Goal: Task Accomplishment & Management: Complete application form

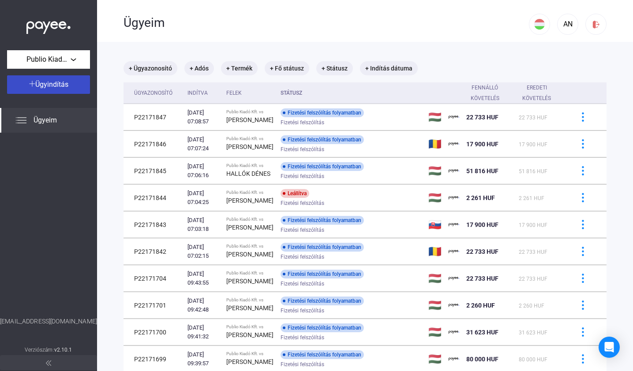
click at [73, 84] on div "Ügyindítás" at bounding box center [49, 84] width 78 height 11
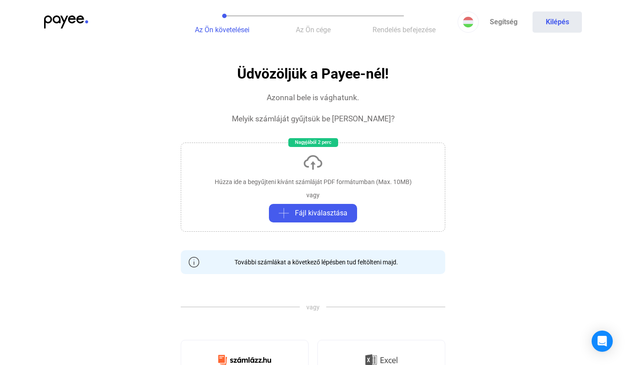
click at [303, 180] on div "Húzza ide a begyűjteni kívánt számláját PDF formátumban (Max. 10MB)" at bounding box center [313, 181] width 197 height 9
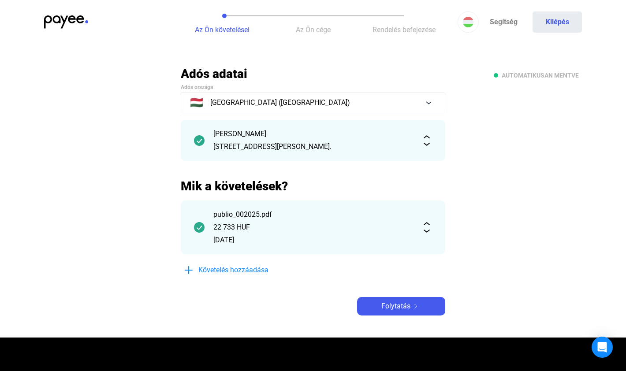
click at [253, 266] on span "Követelés hozzáadása" at bounding box center [233, 270] width 70 height 11
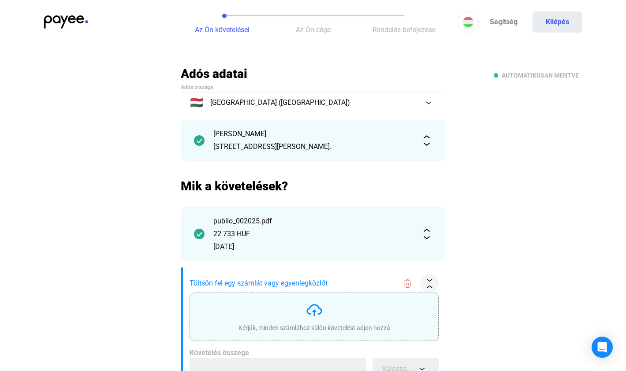
click at [304, 315] on div "Kérjük, minden számlához külön követelést adjon hozzá" at bounding box center [315, 317] width 152 height 31
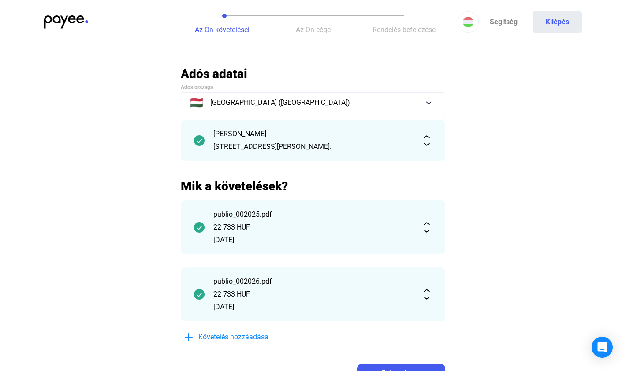
scroll to position [58, 0]
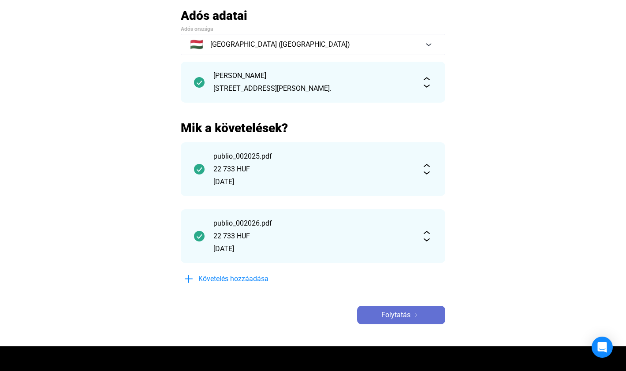
click at [398, 312] on span "Folytatás" at bounding box center [395, 315] width 29 height 11
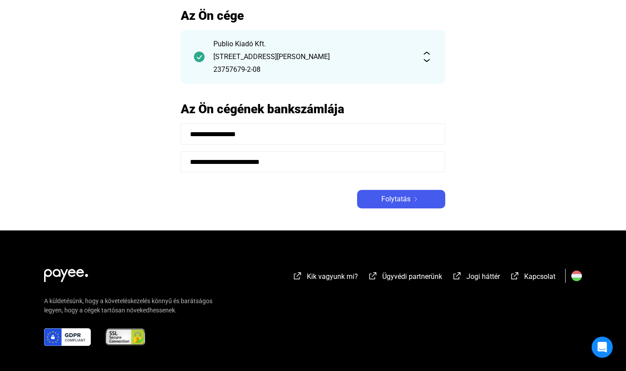
click at [420, 205] on button "Folytatás" at bounding box center [401, 199] width 88 height 19
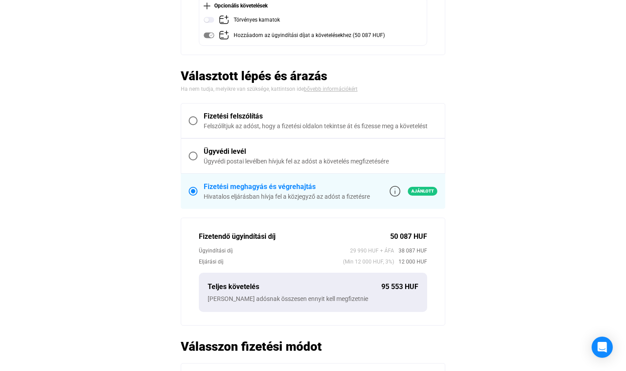
scroll to position [186, 0]
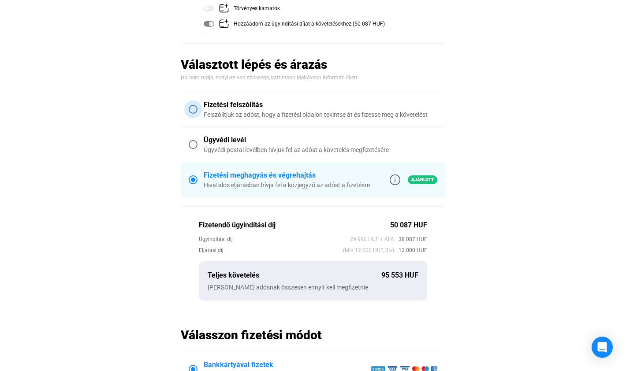
drag, startPoint x: 192, startPoint y: 109, endPoint x: 206, endPoint y: 129, distance: 24.0
click at [192, 109] on span at bounding box center [193, 109] width 9 height 9
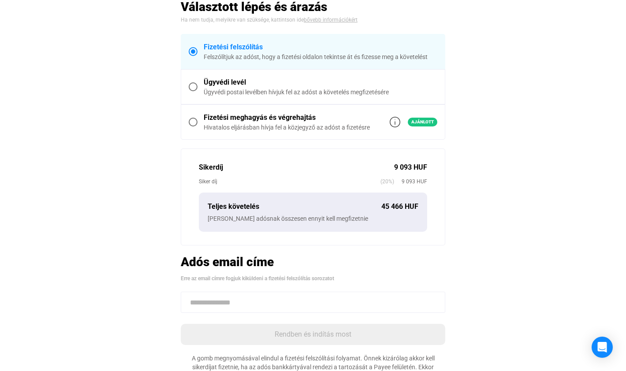
scroll to position [196, 0]
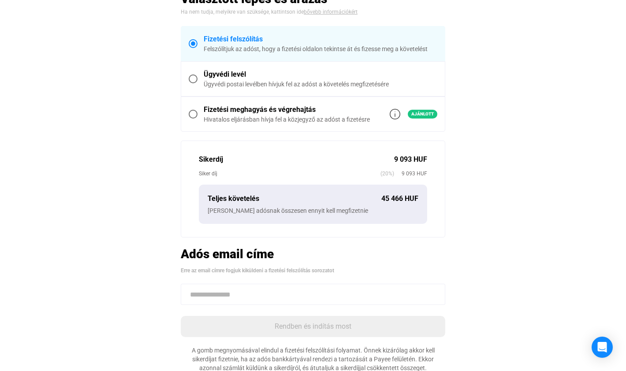
click at [269, 296] on input at bounding box center [313, 294] width 265 height 21
paste input "**********"
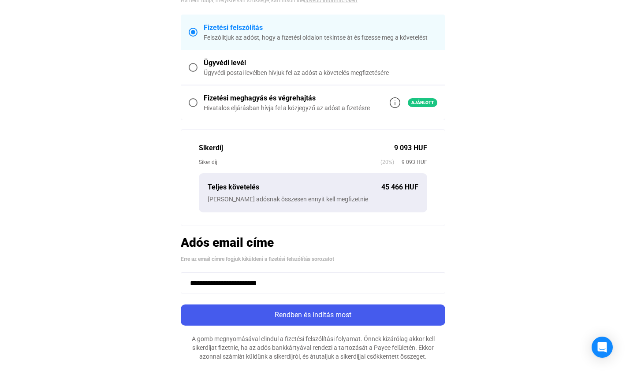
scroll to position [238, 0]
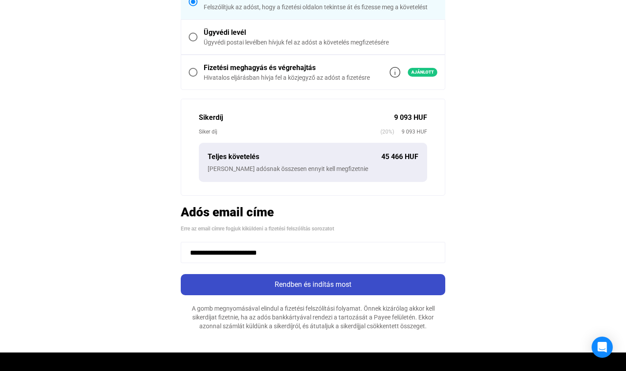
type input "**********"
click at [306, 289] on div "Rendben és indítás most" at bounding box center [312, 285] width 259 height 11
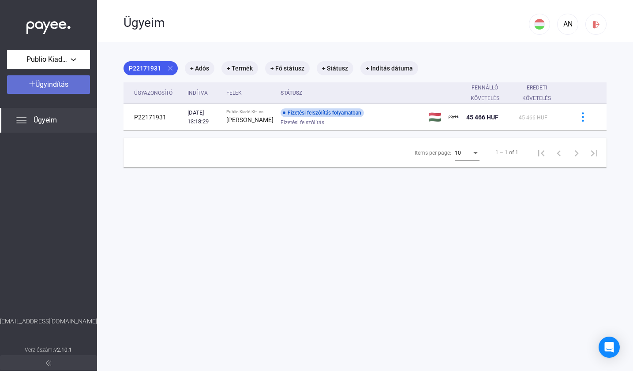
click at [77, 88] on div "Ügyindítás" at bounding box center [49, 84] width 78 height 11
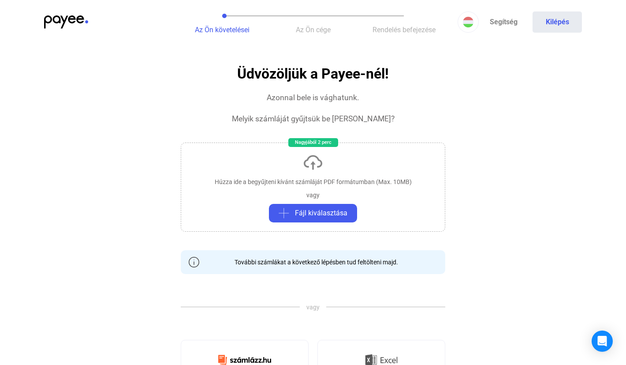
click at [287, 187] on div "Húzza ide a begyűjteni kívánt számláját PDF formátumban (Max. 10MB) vagy Fájl k…" at bounding box center [313, 186] width 265 height 89
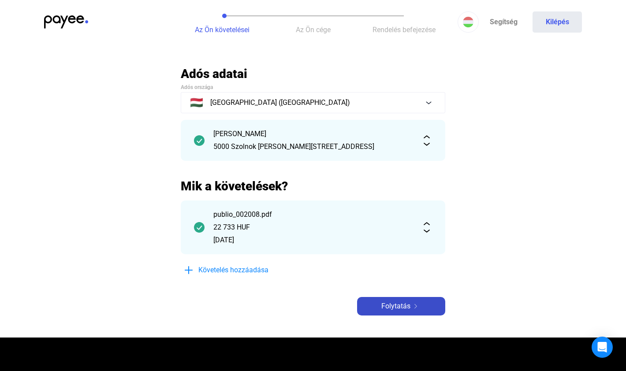
click at [388, 302] on span "Folytatás" at bounding box center [395, 306] width 29 height 11
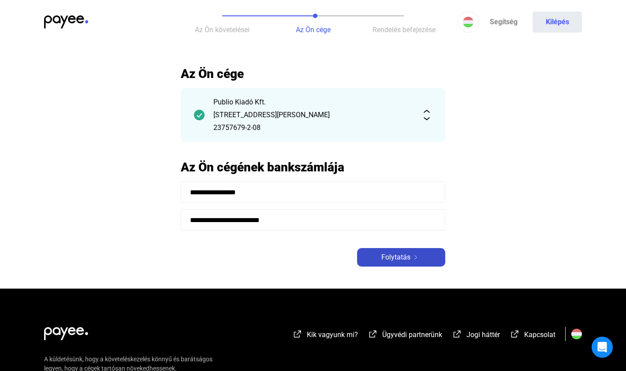
click at [370, 253] on div "Folytatás" at bounding box center [401, 257] width 83 height 11
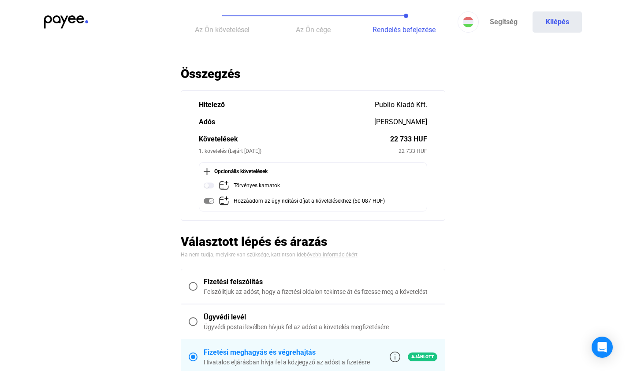
click at [194, 288] on span at bounding box center [193, 286] width 9 height 9
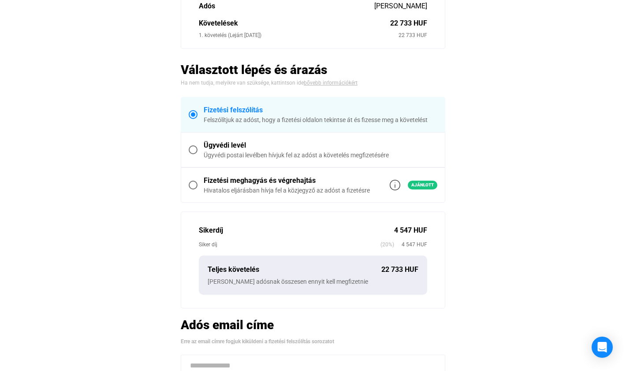
scroll to position [243, 0]
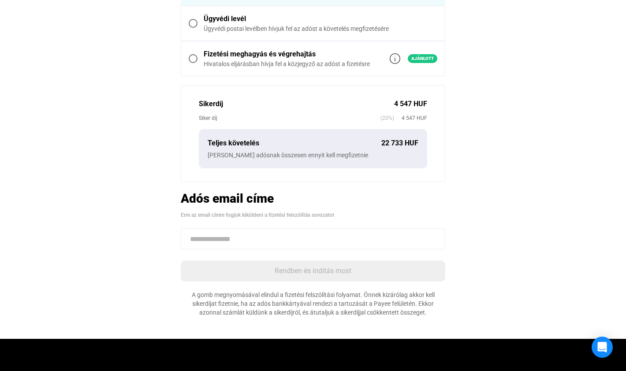
click at [223, 243] on input at bounding box center [313, 238] width 265 height 21
paste input "**********"
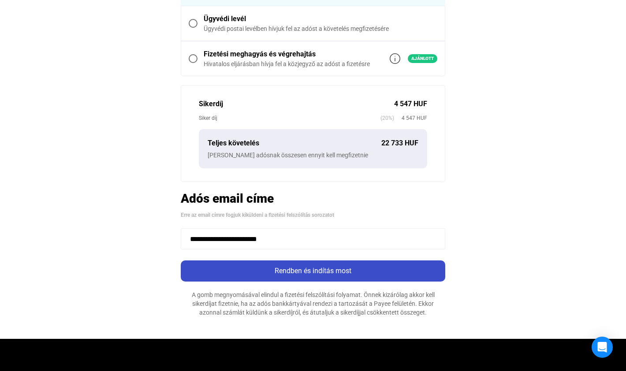
type input "**********"
click at [295, 269] on div "Rendben és indítás most" at bounding box center [312, 271] width 259 height 11
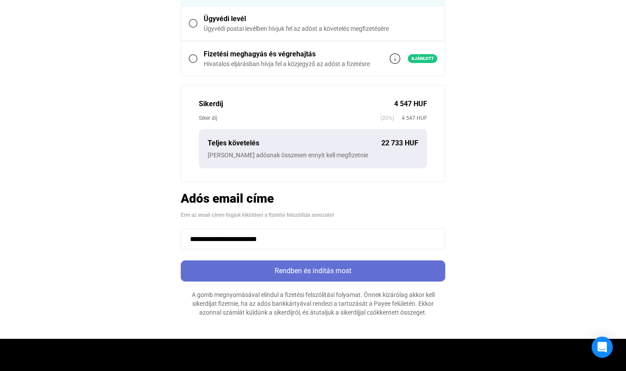
click at [315, 266] on div "Rendben és indítás most" at bounding box center [312, 271] width 259 height 11
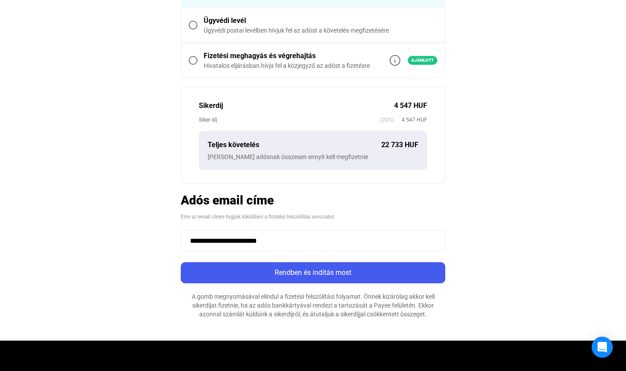
scroll to position [230, 0]
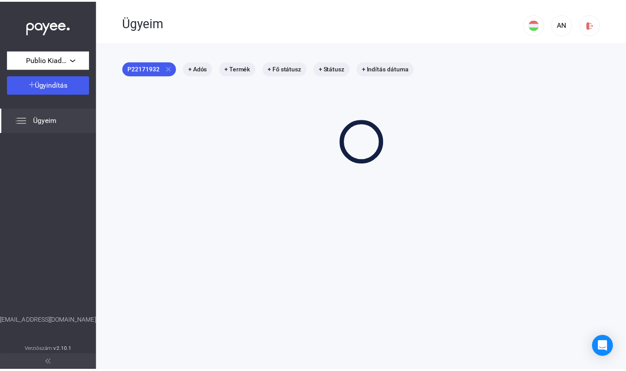
scroll to position [42, 0]
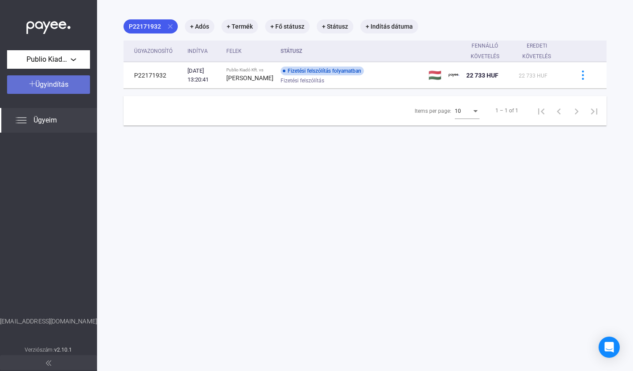
click at [50, 90] on button "Ügyindítás" at bounding box center [48, 84] width 83 height 19
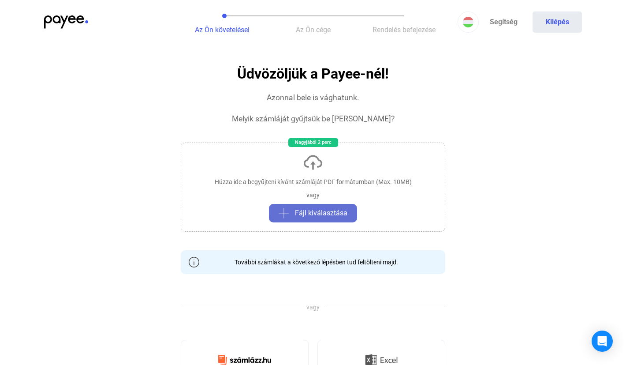
click at [299, 209] on span "Fájl kiválasztása" at bounding box center [321, 213] width 52 height 11
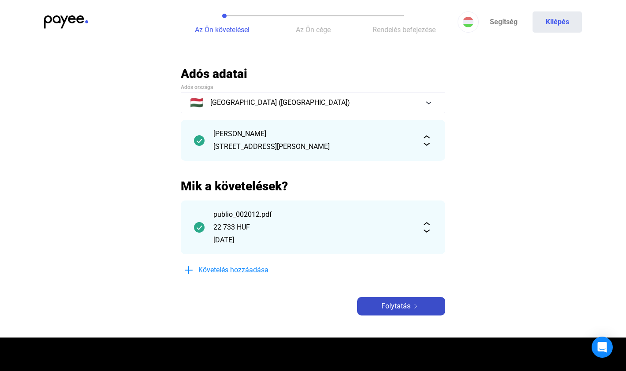
click at [405, 311] on span "Folytatás" at bounding box center [395, 306] width 29 height 11
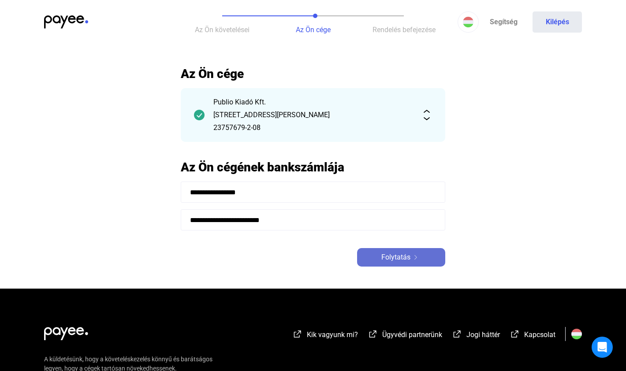
click at [430, 260] on div "Folytatás" at bounding box center [401, 257] width 83 height 11
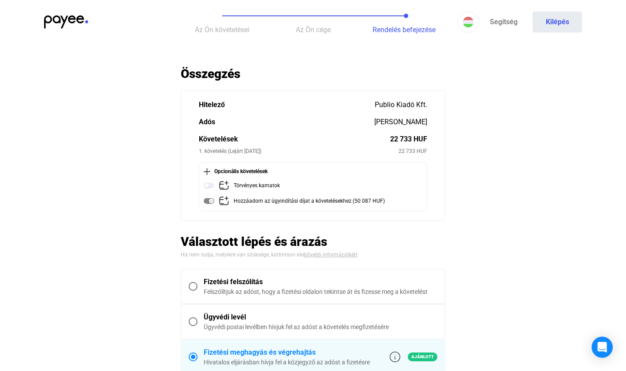
scroll to position [70, 0]
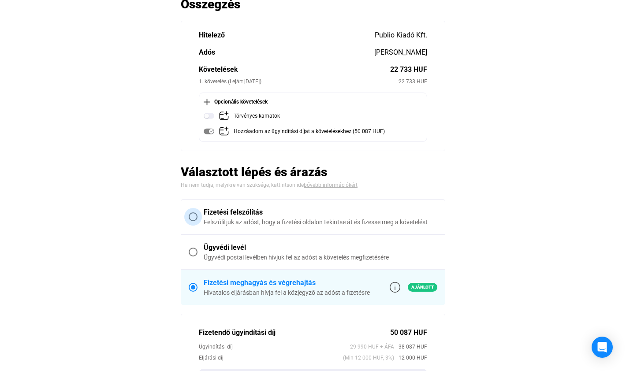
click at [195, 220] on span at bounding box center [193, 217] width 9 height 9
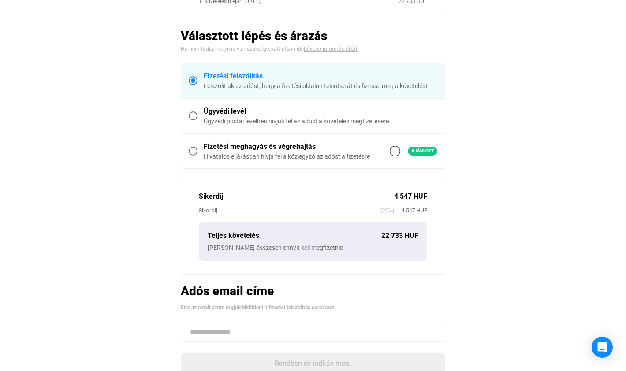
scroll to position [180, 0]
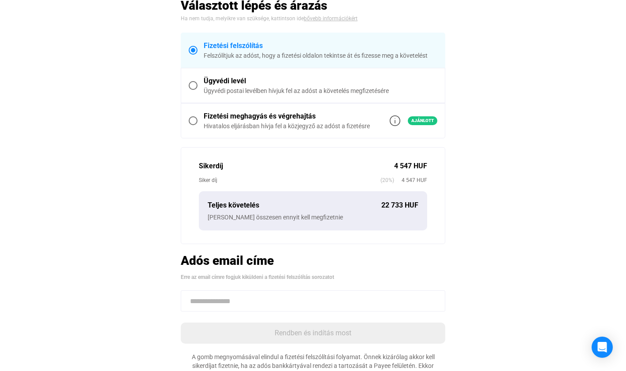
click at [259, 295] on input at bounding box center [313, 301] width 265 height 21
paste input "**********"
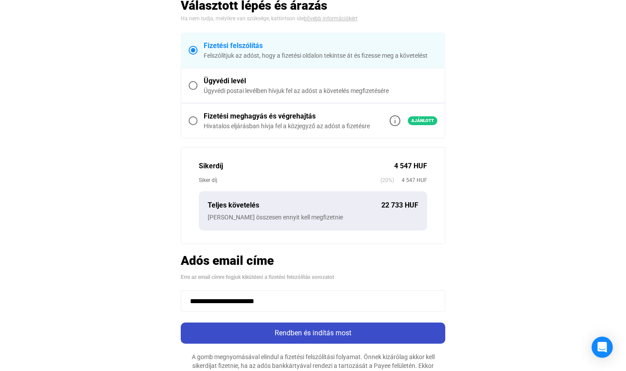
type input "**********"
click at [325, 331] on div "Rendben és indítás most" at bounding box center [312, 333] width 259 height 11
click at [302, 332] on div "Rendben és indítás most" at bounding box center [312, 333] width 259 height 11
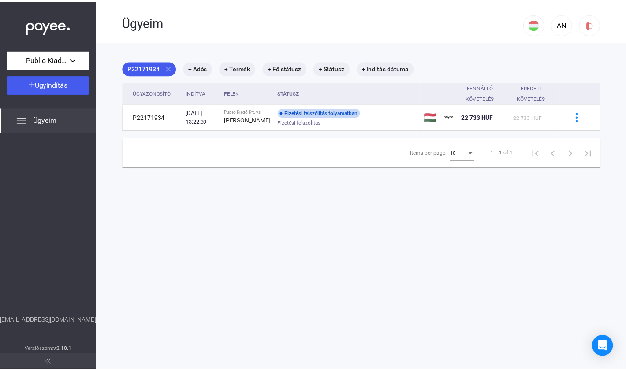
scroll to position [42, 0]
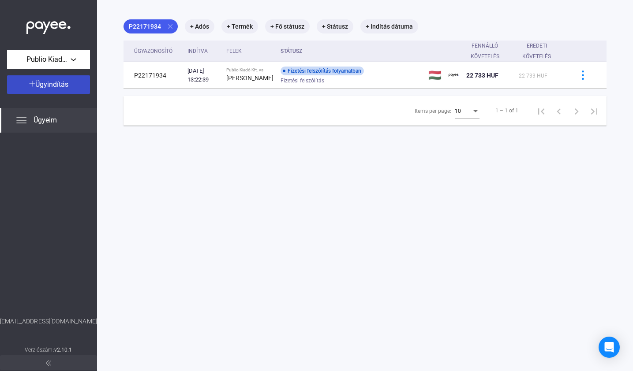
click at [63, 84] on span "Ügyindítás" at bounding box center [51, 84] width 33 height 8
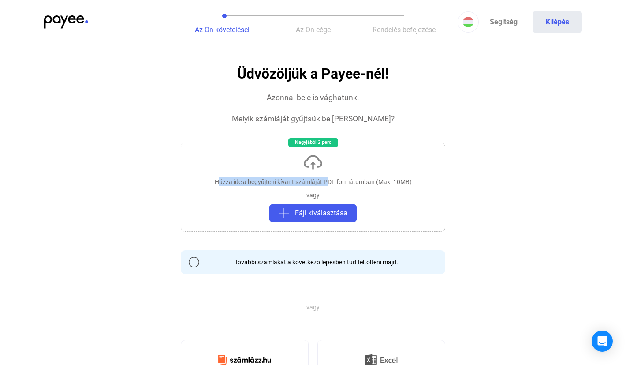
click at [325, 178] on div "Húzza ide a begyűjteni kívánt számláját PDF formátumban (Max. 10MB) vagy Fájl k…" at bounding box center [313, 186] width 265 height 89
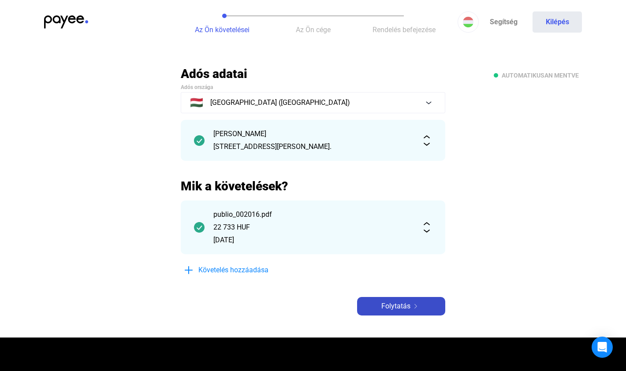
click at [411, 308] on img at bounding box center [416, 306] width 11 height 4
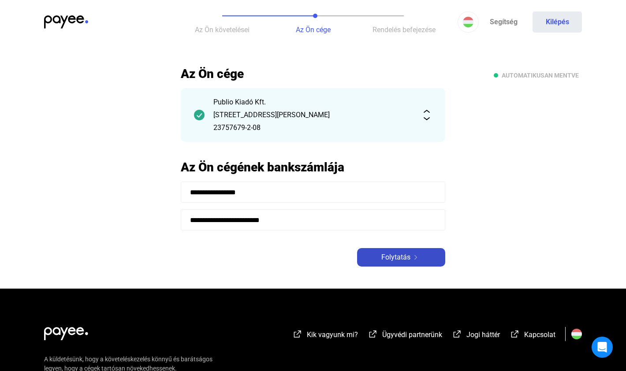
click at [399, 266] on button "Folytatás" at bounding box center [401, 257] width 88 height 19
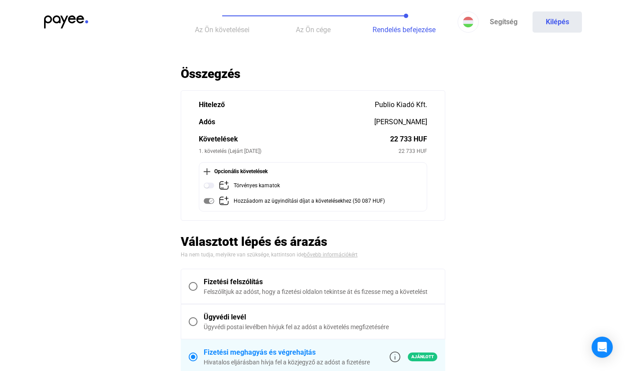
scroll to position [15, 0]
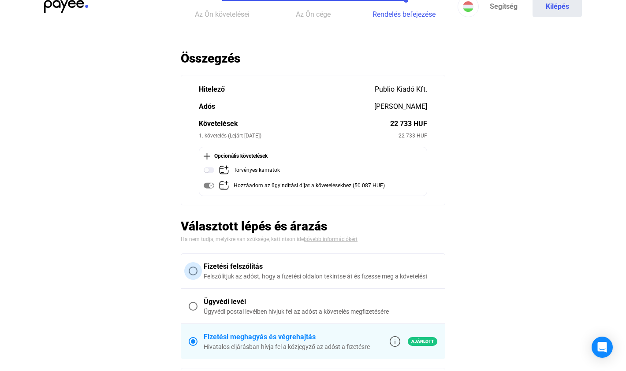
click at [192, 269] on span at bounding box center [193, 271] width 9 height 9
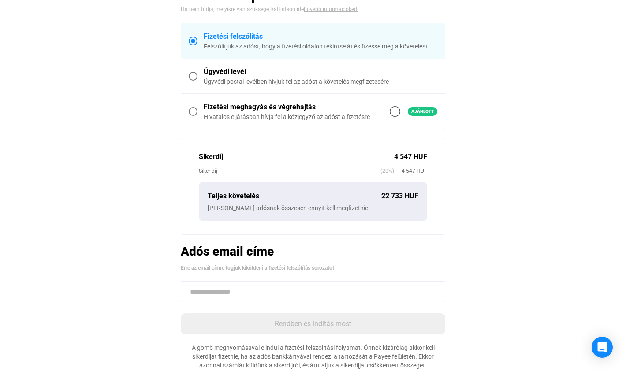
scroll to position [263, 0]
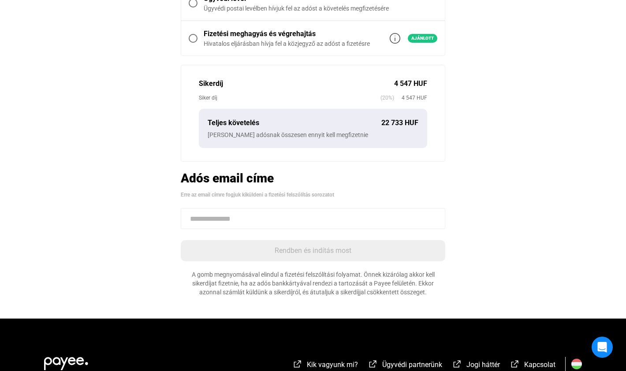
click at [220, 220] on input at bounding box center [313, 218] width 265 height 21
paste input "**********"
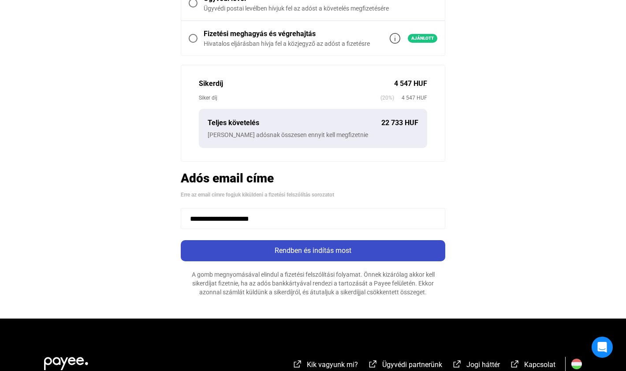
type input "**********"
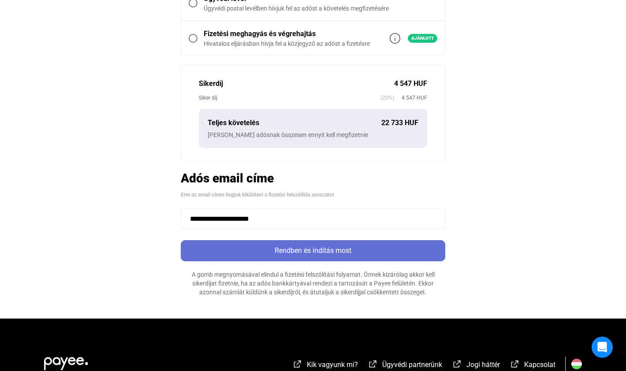
click at [292, 254] on div "Rendben és indítás most" at bounding box center [312, 251] width 259 height 11
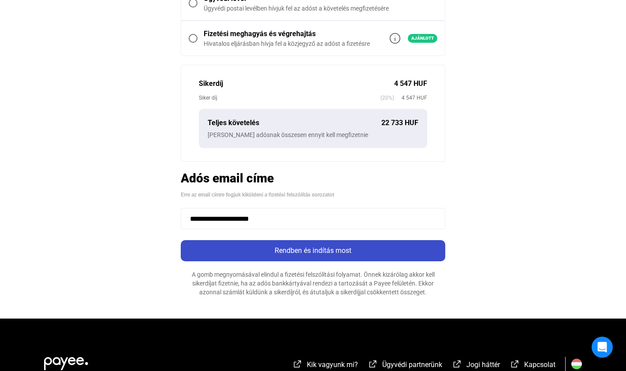
click at [262, 246] on div "Rendben és indítás most" at bounding box center [312, 251] width 259 height 11
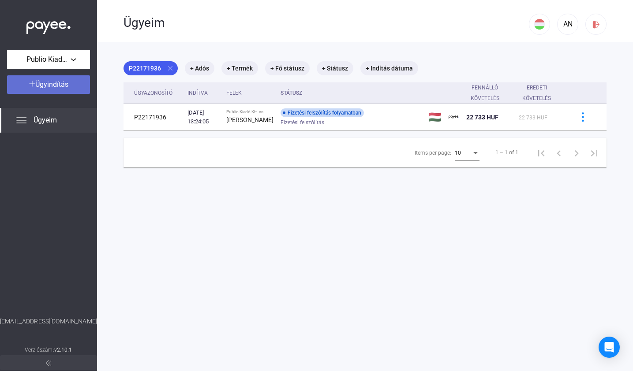
click at [63, 86] on span "Ügyindítás" at bounding box center [51, 84] width 33 height 8
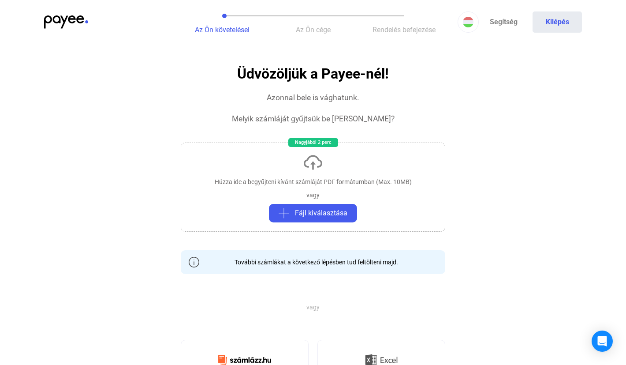
click at [323, 184] on div "Húzza ide a begyűjteni kívánt számláját PDF formátumban (Max. 10MB)" at bounding box center [313, 181] width 197 height 9
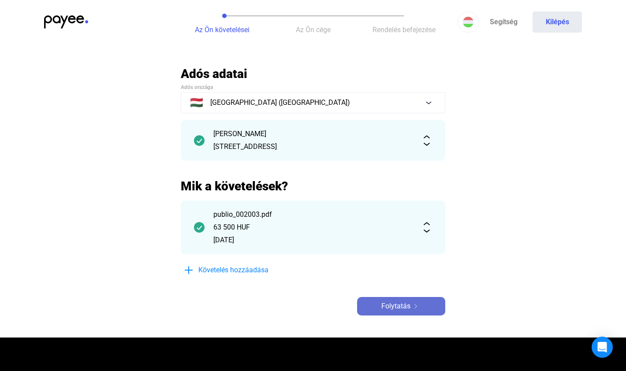
click at [388, 306] on span "Folytatás" at bounding box center [395, 306] width 29 height 11
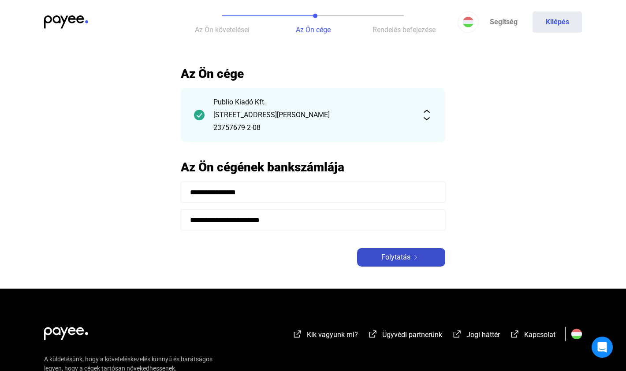
click at [422, 260] on div "Folytatás" at bounding box center [401, 257] width 83 height 11
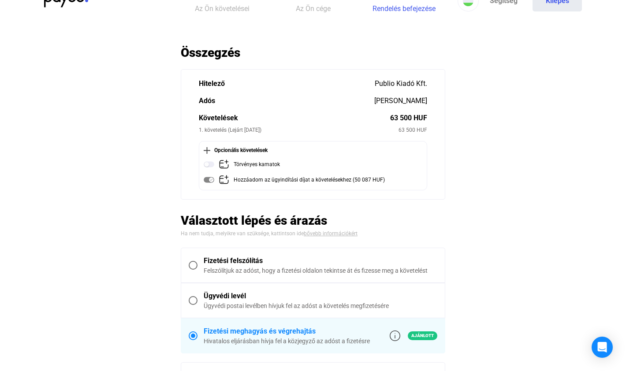
click at [194, 265] on span at bounding box center [193, 265] width 9 height 9
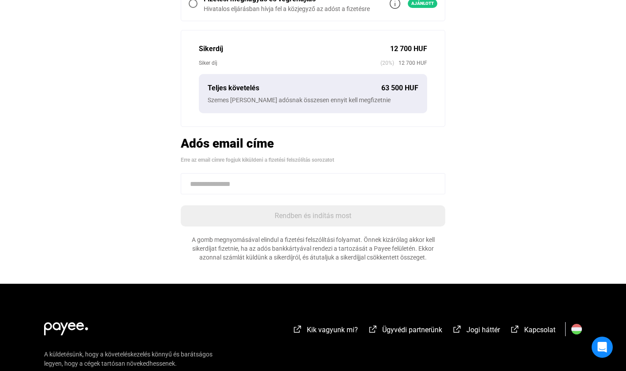
scroll to position [384, 0]
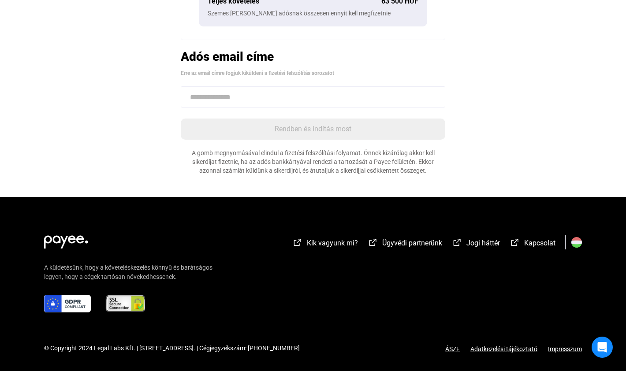
click at [226, 96] on input at bounding box center [313, 96] width 265 height 21
paste input "**********"
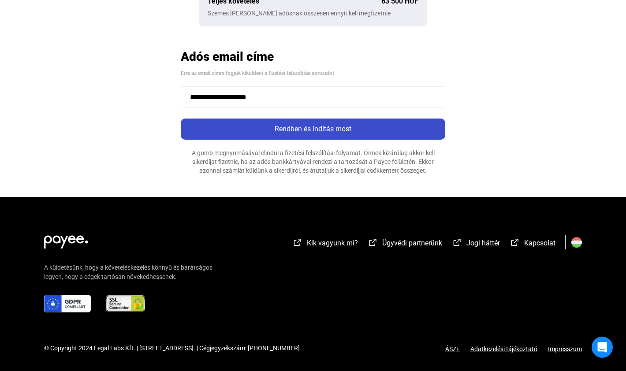
type input "**********"
click at [259, 129] on div "Rendben és indítás most" at bounding box center [312, 129] width 259 height 11
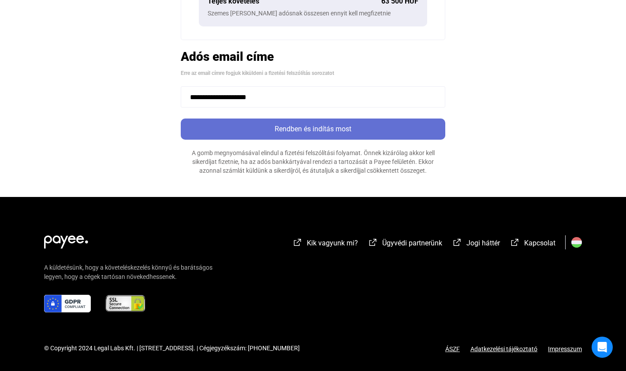
click at [259, 129] on div "Rendben és indítás most" at bounding box center [312, 129] width 259 height 11
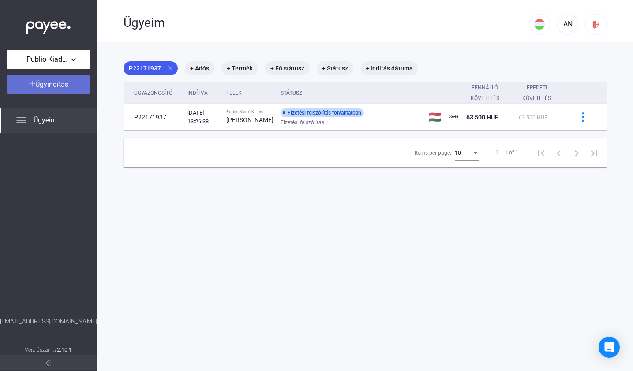
click at [45, 83] on span "Ügyindítás" at bounding box center [51, 84] width 33 height 8
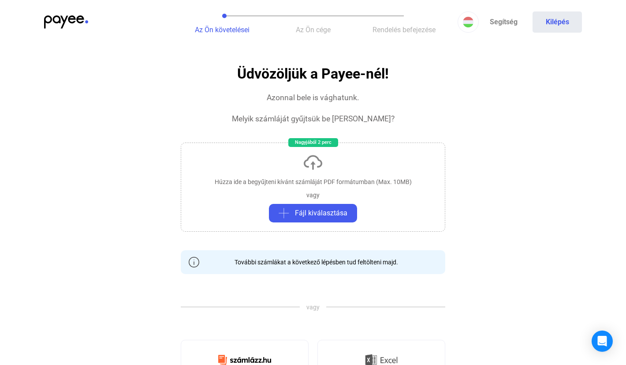
click at [294, 185] on div "Húzza ide a begyűjteni kívánt számláját PDF formátumban (Max. 10MB)" at bounding box center [313, 181] width 197 height 9
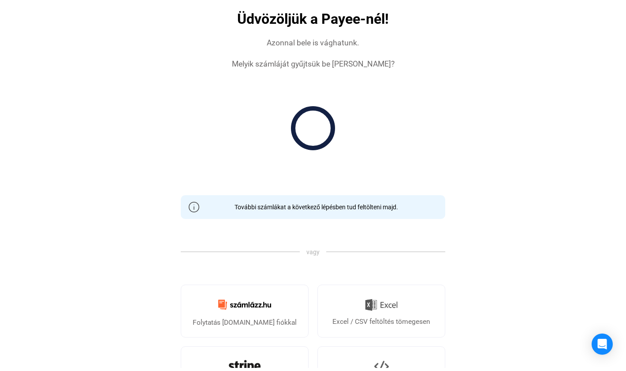
scroll to position [106, 0]
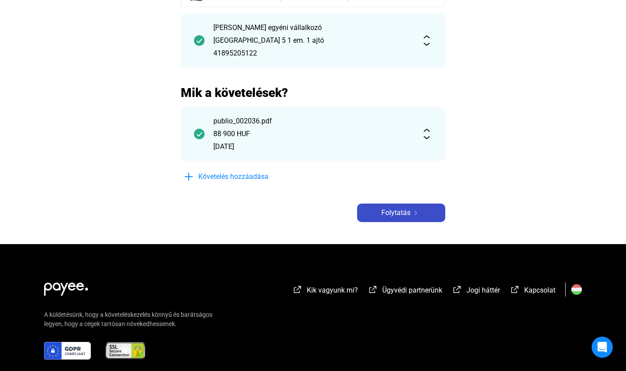
click at [393, 214] on span "Folytatás" at bounding box center [395, 213] width 29 height 11
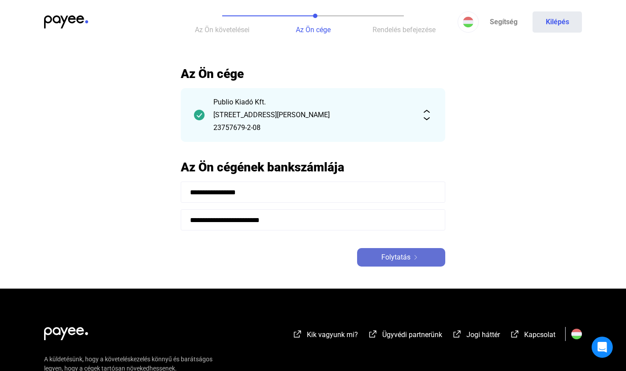
click at [425, 258] on div "Folytatás" at bounding box center [401, 257] width 83 height 11
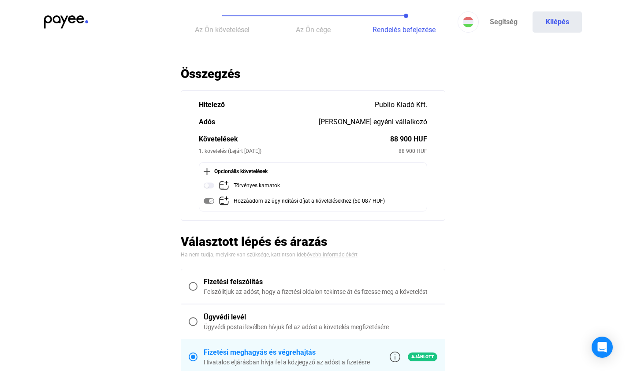
click at [196, 287] on span at bounding box center [193, 286] width 9 height 9
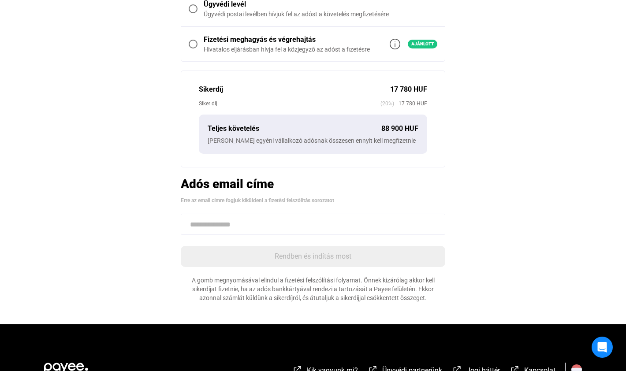
scroll to position [347, 0]
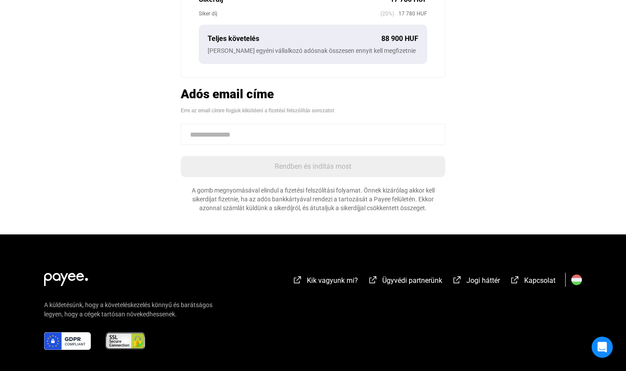
click at [246, 142] on input at bounding box center [313, 134] width 265 height 21
paste input "**********"
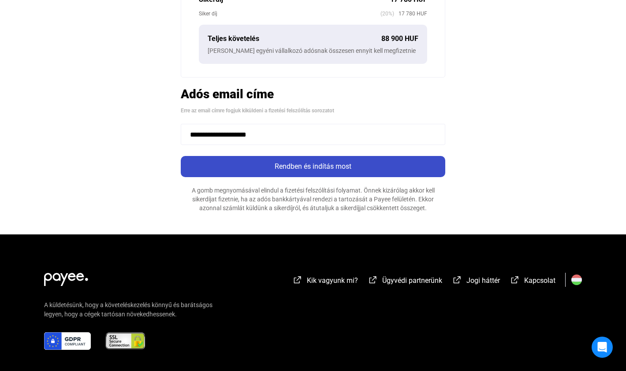
type input "**********"
click at [276, 171] on div "Rendben és indítás most" at bounding box center [312, 166] width 259 height 11
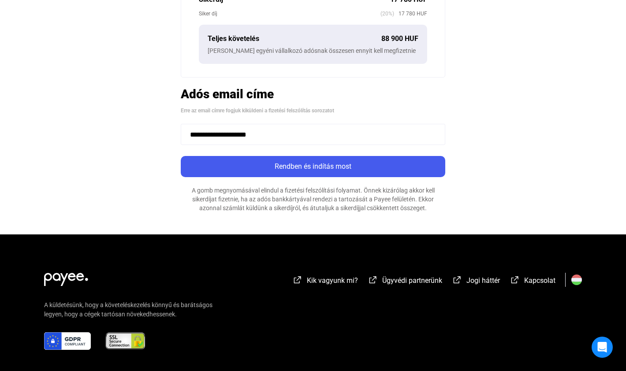
scroll to position [333, 0]
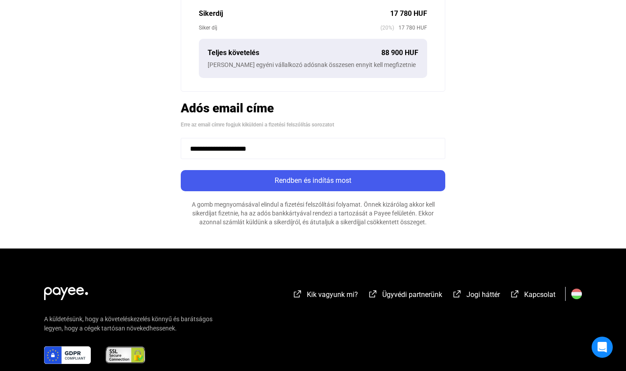
click at [284, 146] on input "**********" at bounding box center [313, 148] width 265 height 21
drag, startPoint x: 249, startPoint y: 149, endPoint x: 176, endPoint y: 142, distance: 73.5
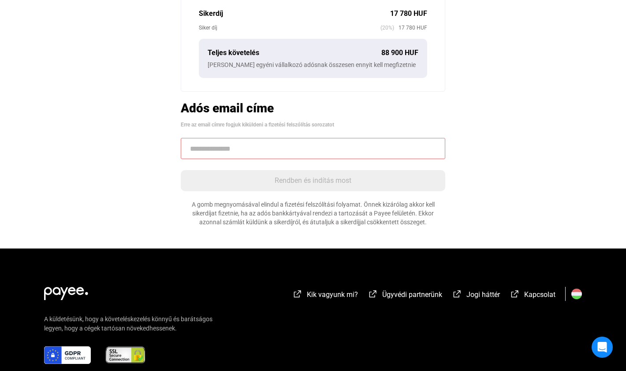
click at [258, 152] on input at bounding box center [313, 148] width 265 height 21
paste input "**********"
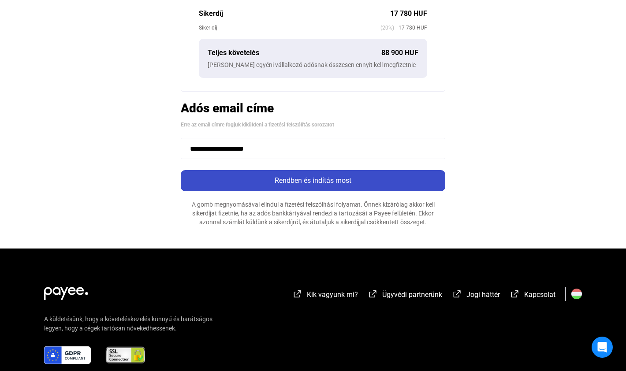
type input "**********"
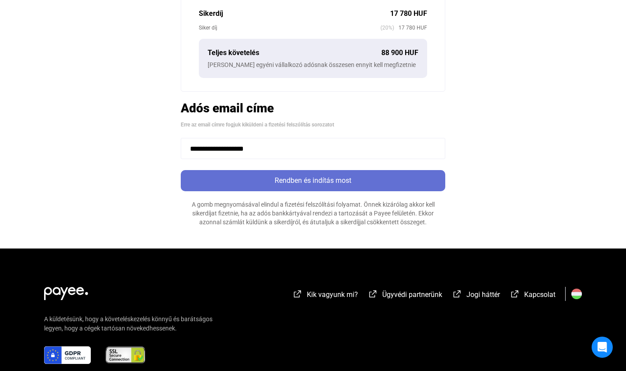
click at [284, 183] on div "Rendben és indítás most" at bounding box center [312, 180] width 259 height 11
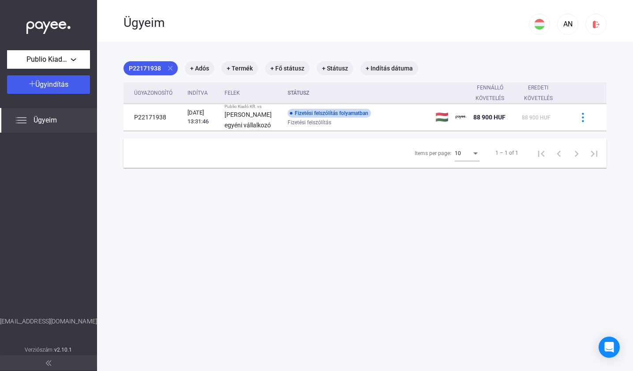
click at [291, 40] on div "Ügyeim" at bounding box center [325, 22] width 405 height 44
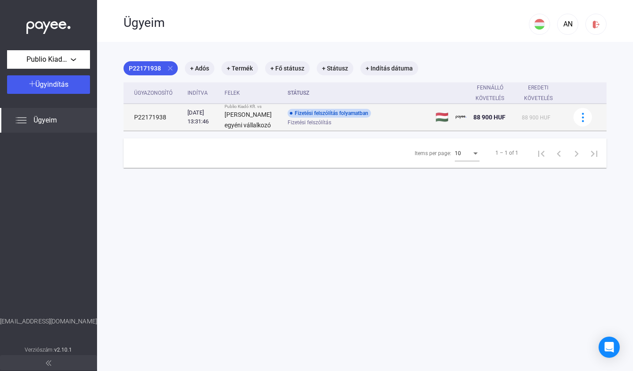
click at [384, 116] on div "Fizetési felszólítás folyamatban Fizetési felszólítás" at bounding box center [357, 117] width 141 height 17
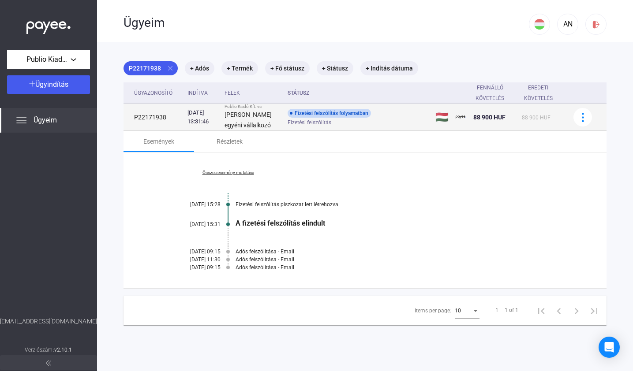
click at [152, 119] on td "P22171938" at bounding box center [153, 117] width 60 height 27
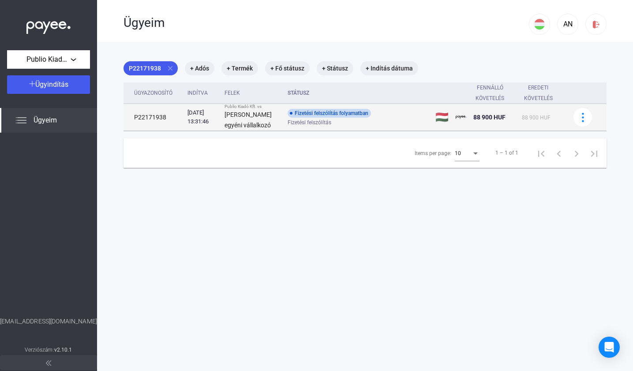
click at [168, 116] on td "P22171938" at bounding box center [153, 117] width 60 height 27
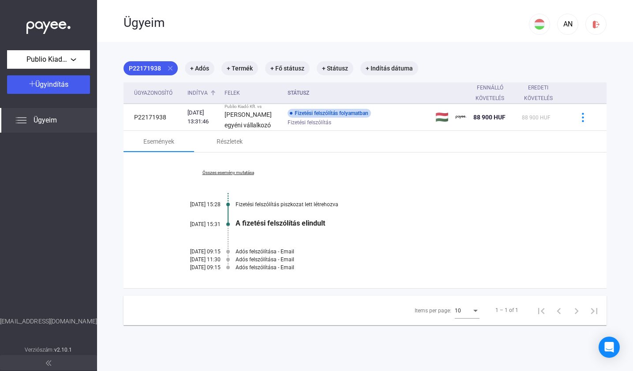
click at [207, 93] on div "Indítva" at bounding box center [197, 93] width 20 height 11
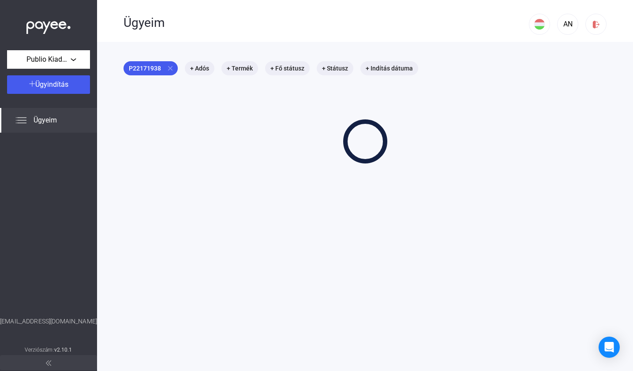
click at [239, 91] on div "P22171938 close + Adós + Termék + Fő státusz + Státusz + Indítás dátuma" at bounding box center [364, 112] width 483 height 102
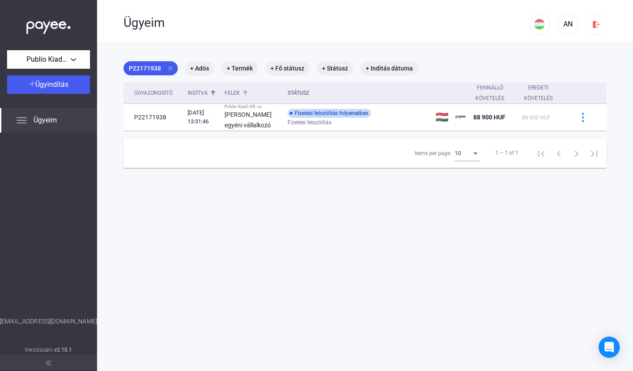
click at [240, 91] on div "Felek" at bounding box center [231, 93] width 15 height 11
click at [304, 92] on th "Státusz" at bounding box center [358, 93] width 148 height 22
click at [172, 91] on div "Ügyazonosító" at bounding box center [153, 93] width 38 height 11
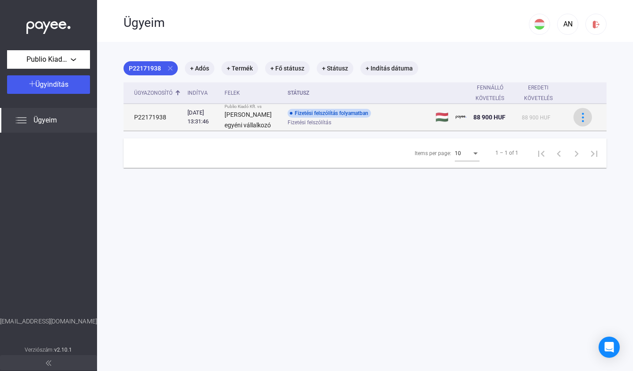
click at [579, 118] on img at bounding box center [582, 117] width 9 height 9
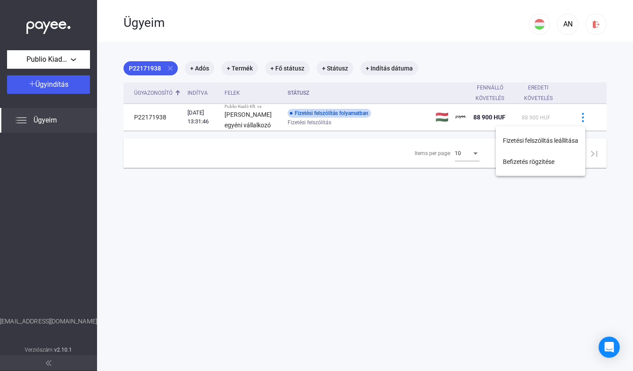
click at [434, 175] on div at bounding box center [316, 185] width 633 height 371
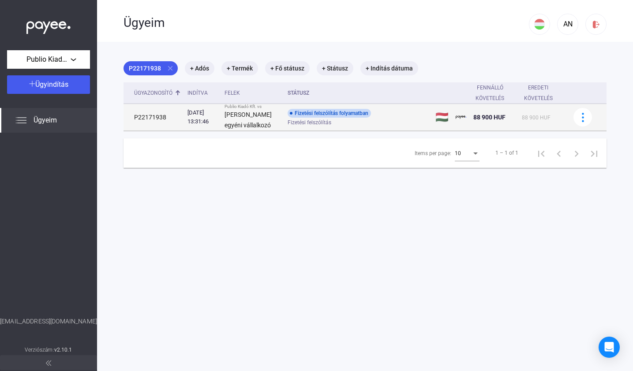
click at [472, 117] on td "88 900 HUF" at bounding box center [494, 117] width 49 height 27
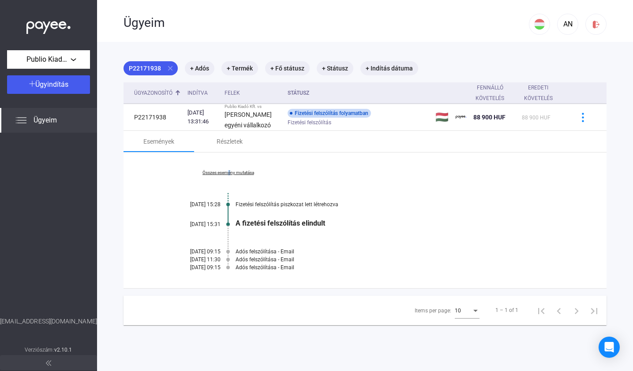
click at [226, 174] on link "Összes esemény mutatása" at bounding box center [228, 172] width 121 height 5
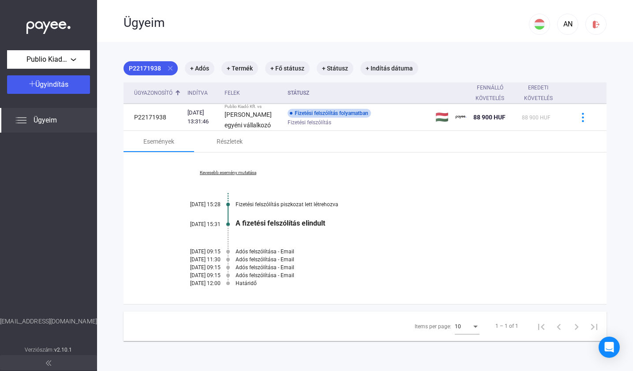
scroll to position [42, 0]
